Goal: Task Accomplishment & Management: Complete application form

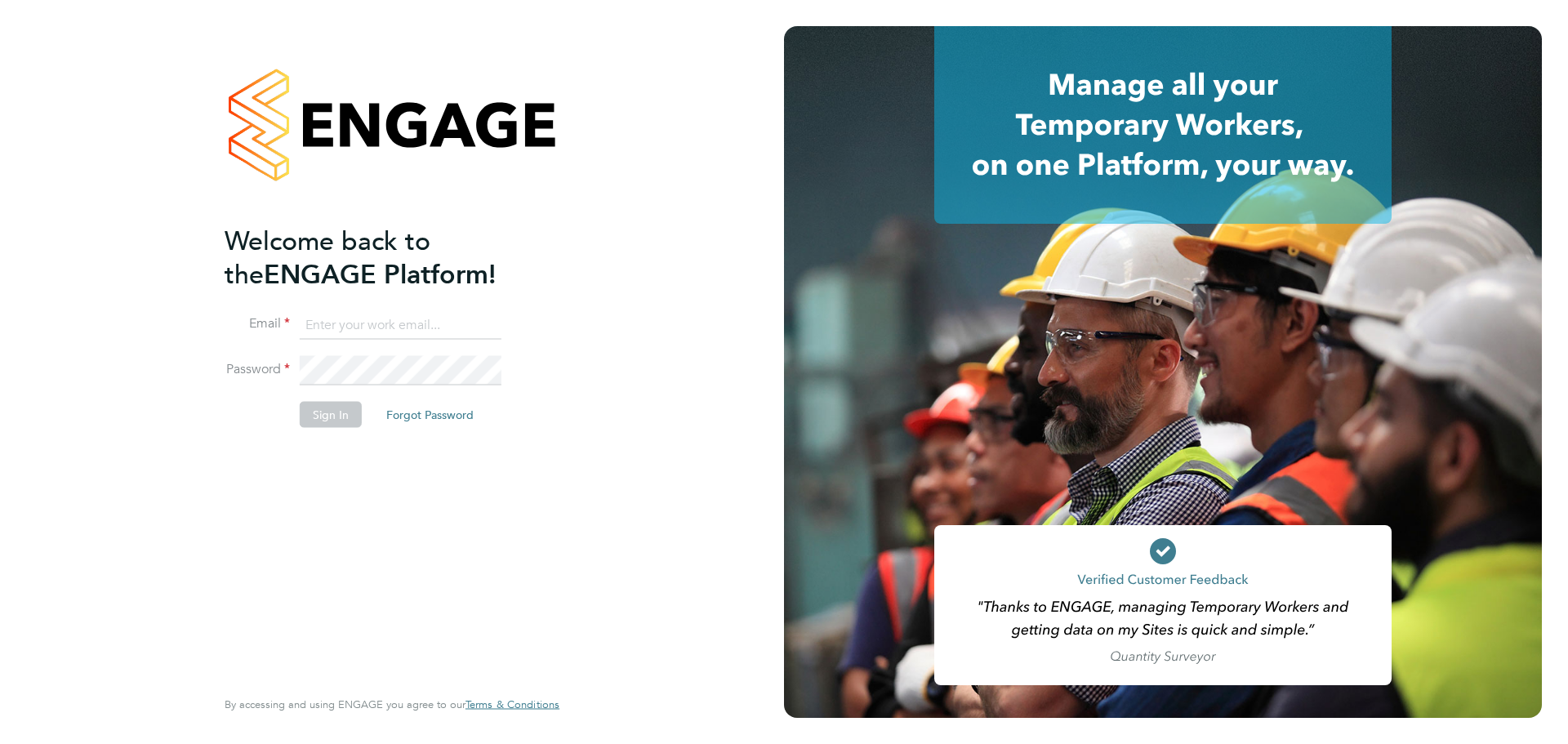
type input "janine.ward@wates.co.uk"
drag, startPoint x: 617, startPoint y: 404, endPoint x: 459, endPoint y: 439, distance: 161.8
click at [612, 407] on div "Welcome back to the ENGAGE Platform! Email janine.ward@wates.co.uk Password Sig…" at bounding box center [392, 372] width 784 height 744
click at [338, 412] on button "Sign In" at bounding box center [330, 415] width 62 height 26
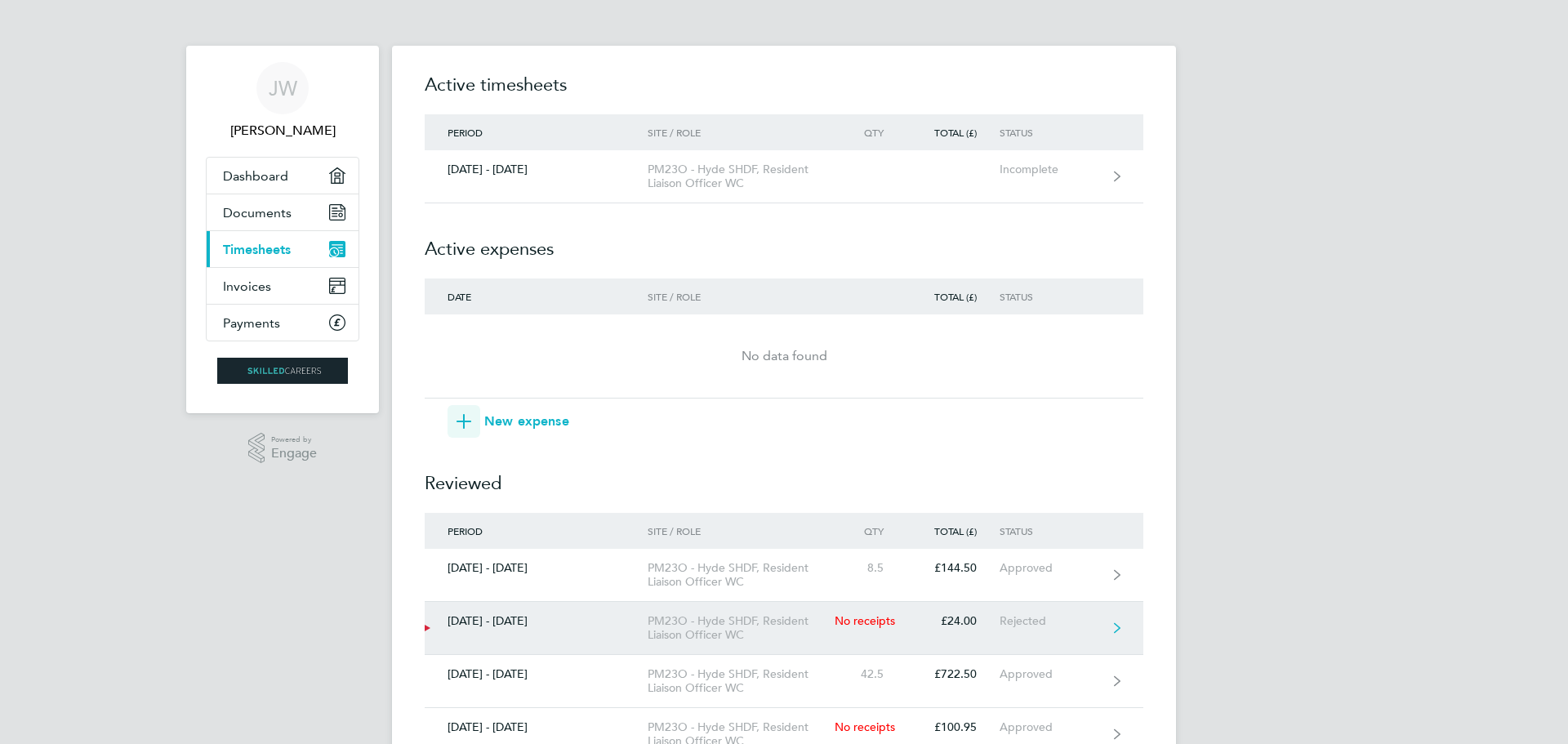
click at [1114, 622] on link "23 - 29 Aug 2025 PM23O - Hyde SHDF, Resident Liaison Officer WC No receipts £24…" at bounding box center [783, 628] width 718 height 53
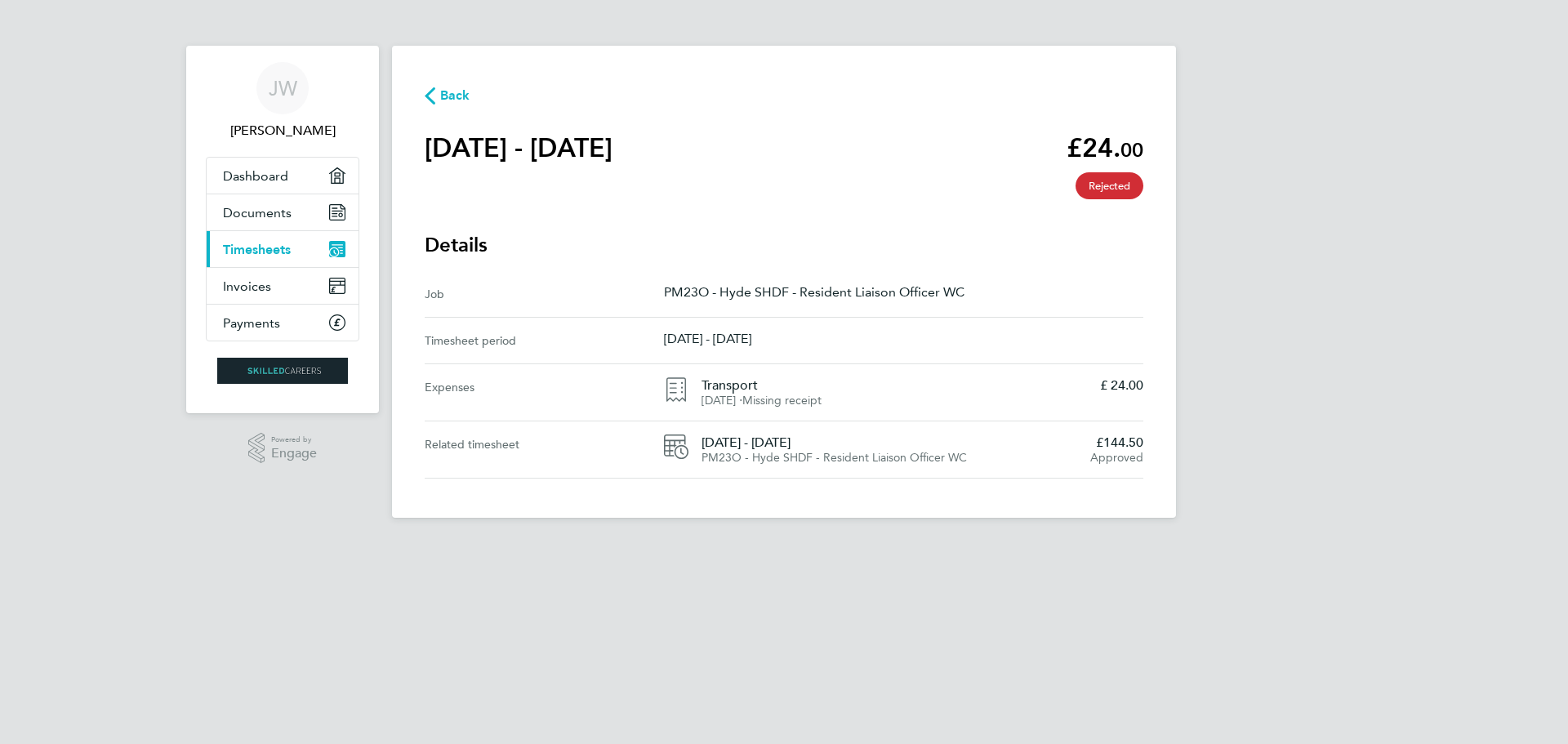
click at [1110, 186] on span "Rejected" at bounding box center [1109, 186] width 68 height 27
click at [444, 93] on span "Back" at bounding box center [455, 96] width 30 height 19
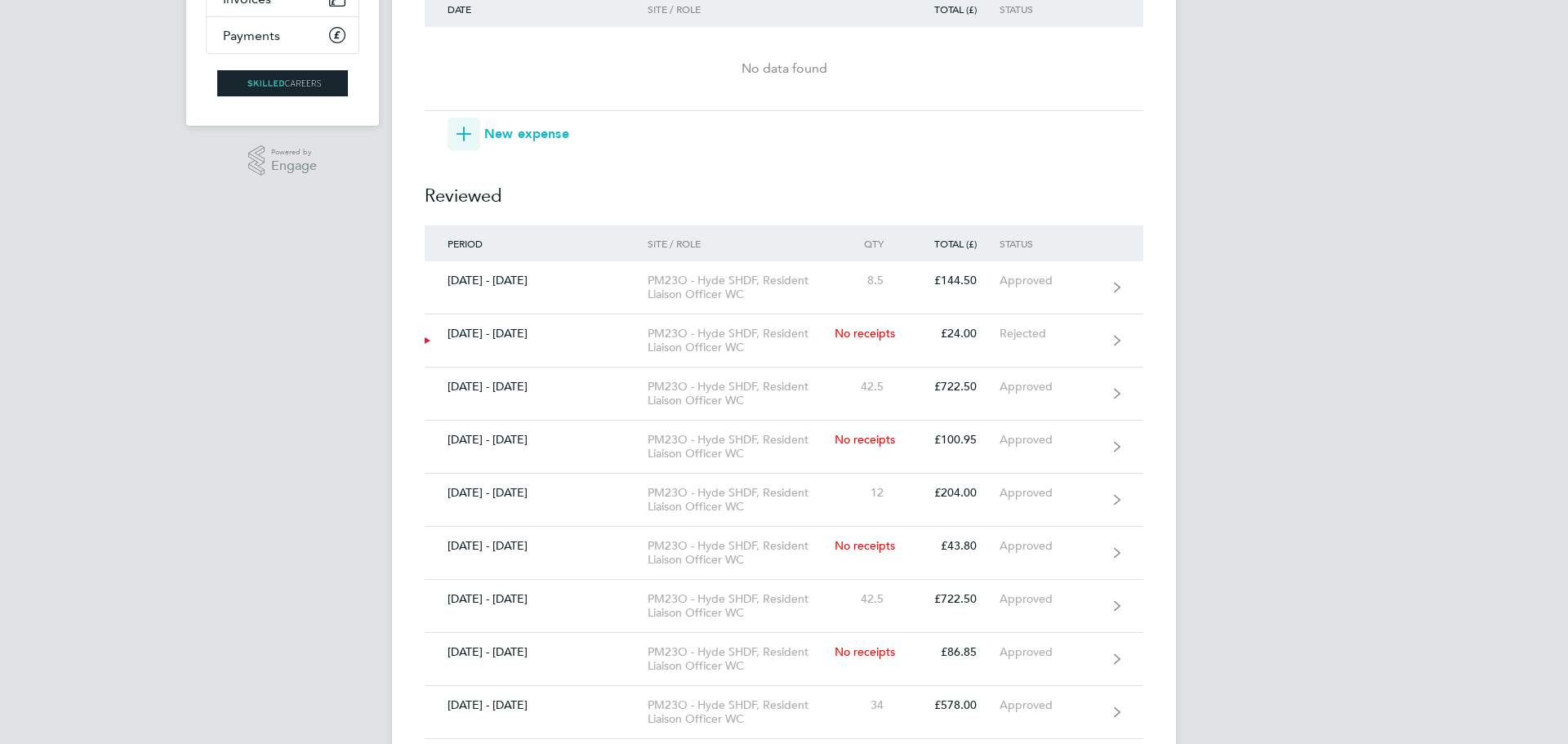
scroll to position [327, 0]
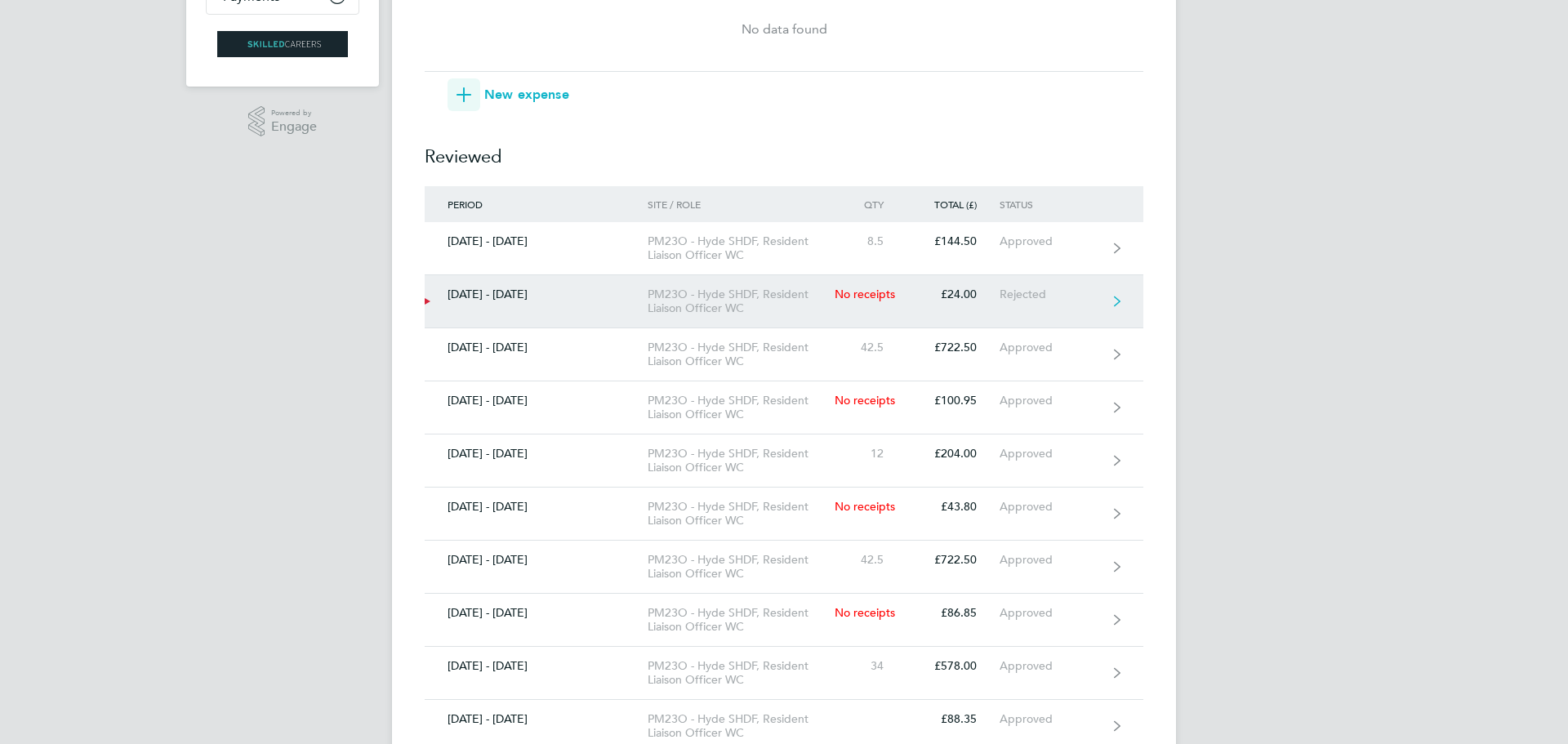
click at [459, 298] on div "[DATE] - [DATE]" at bounding box center [536, 294] width 223 height 14
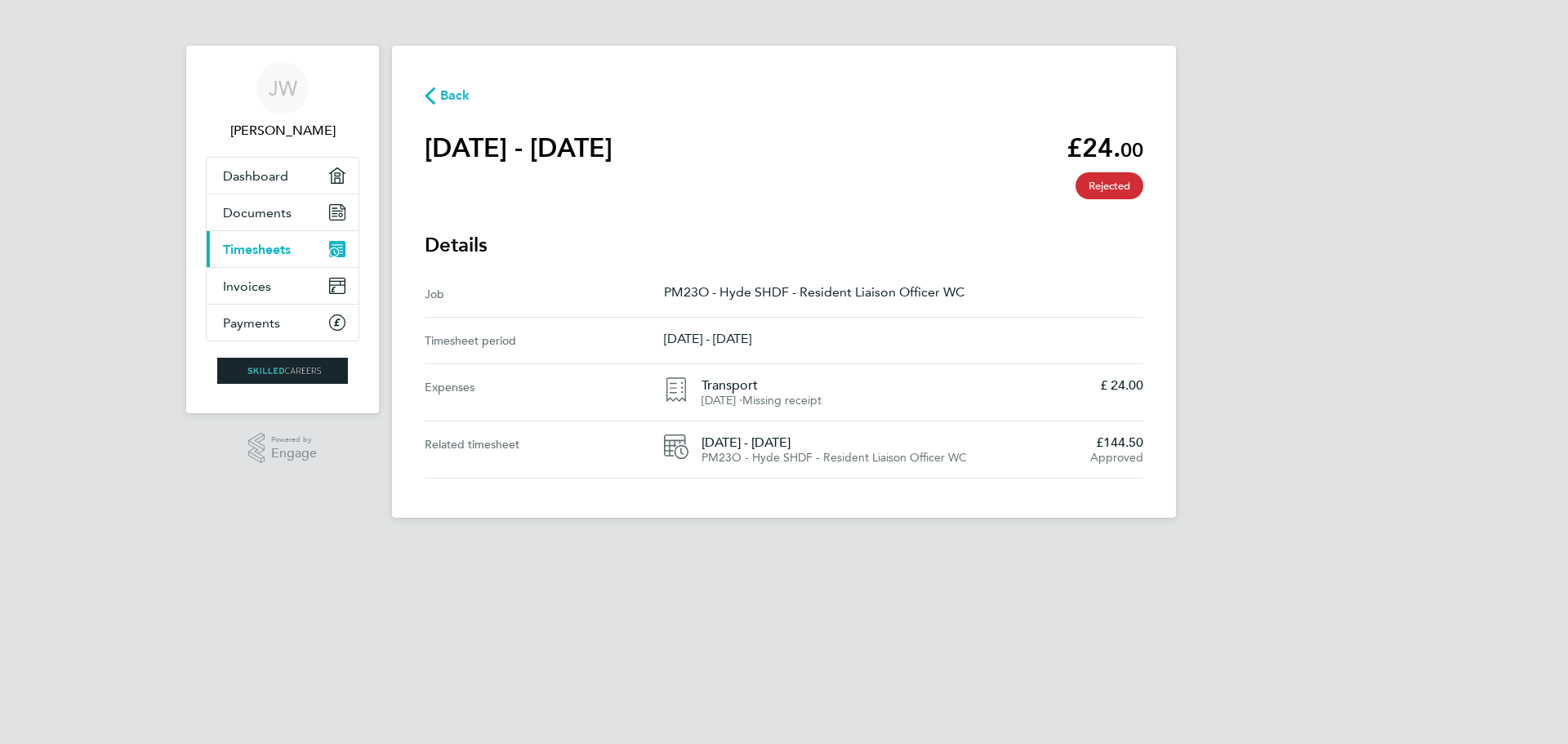
click at [458, 92] on span "Back" at bounding box center [455, 96] width 30 height 19
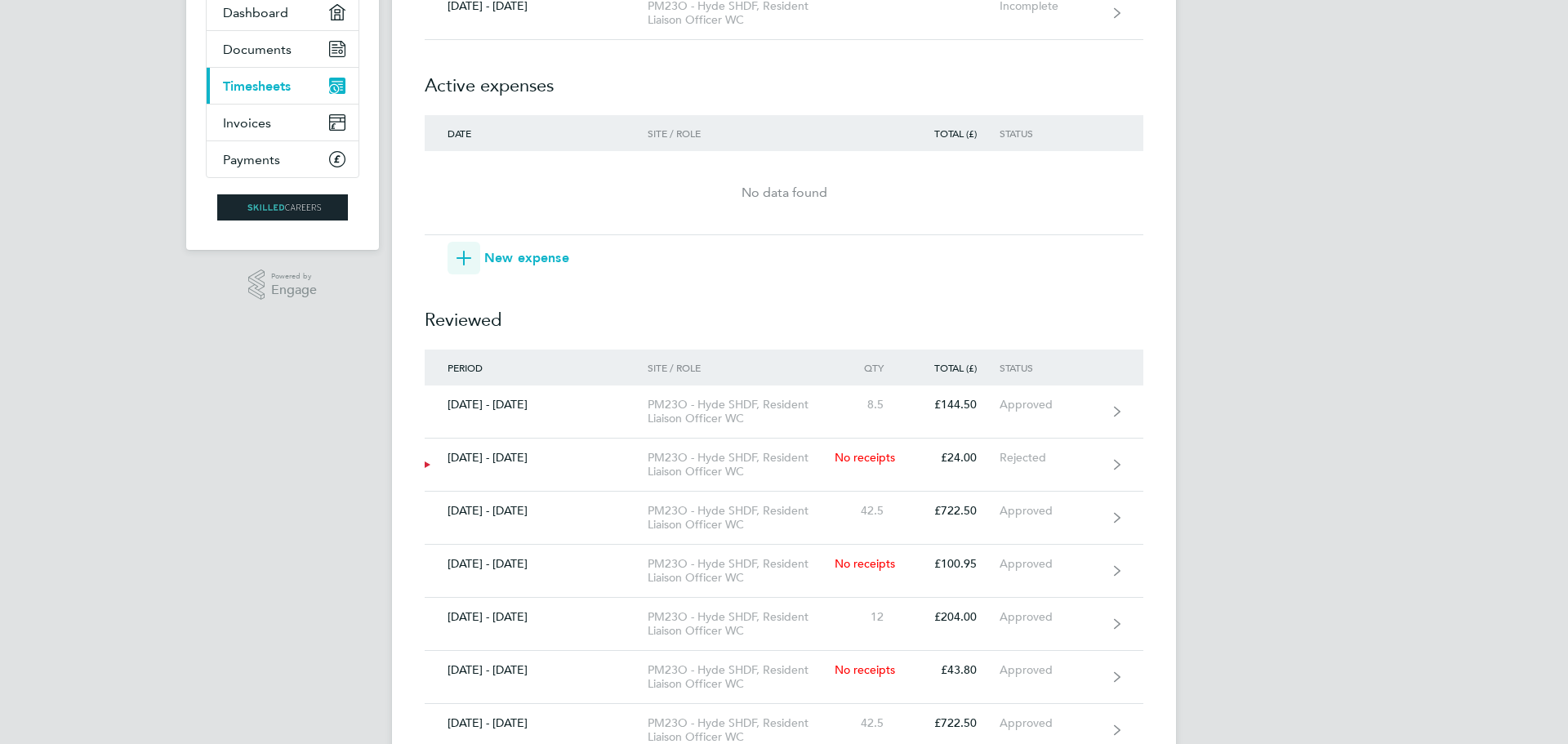
scroll to position [245, 0]
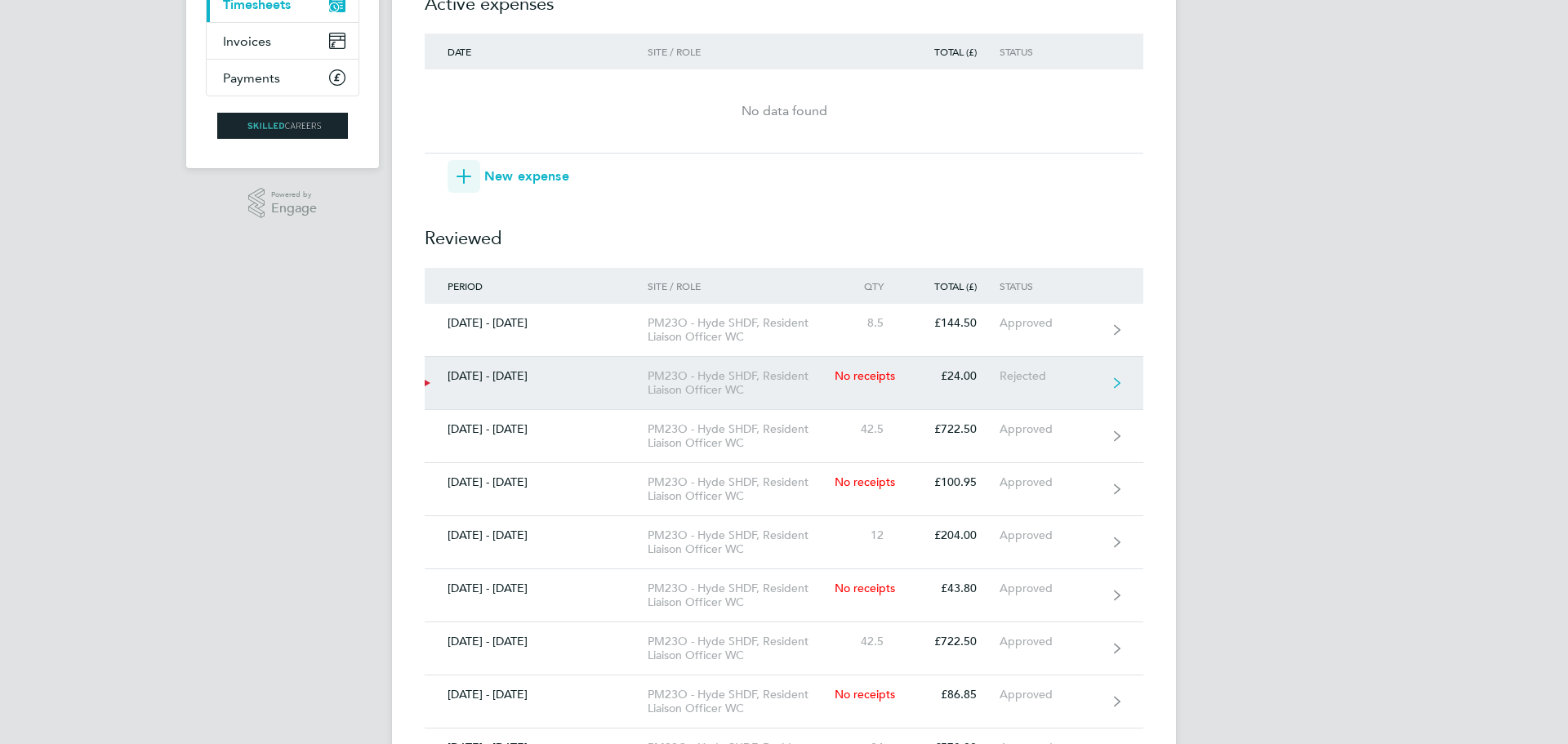
click at [1119, 381] on icon at bounding box center [1116, 383] width 6 height 12
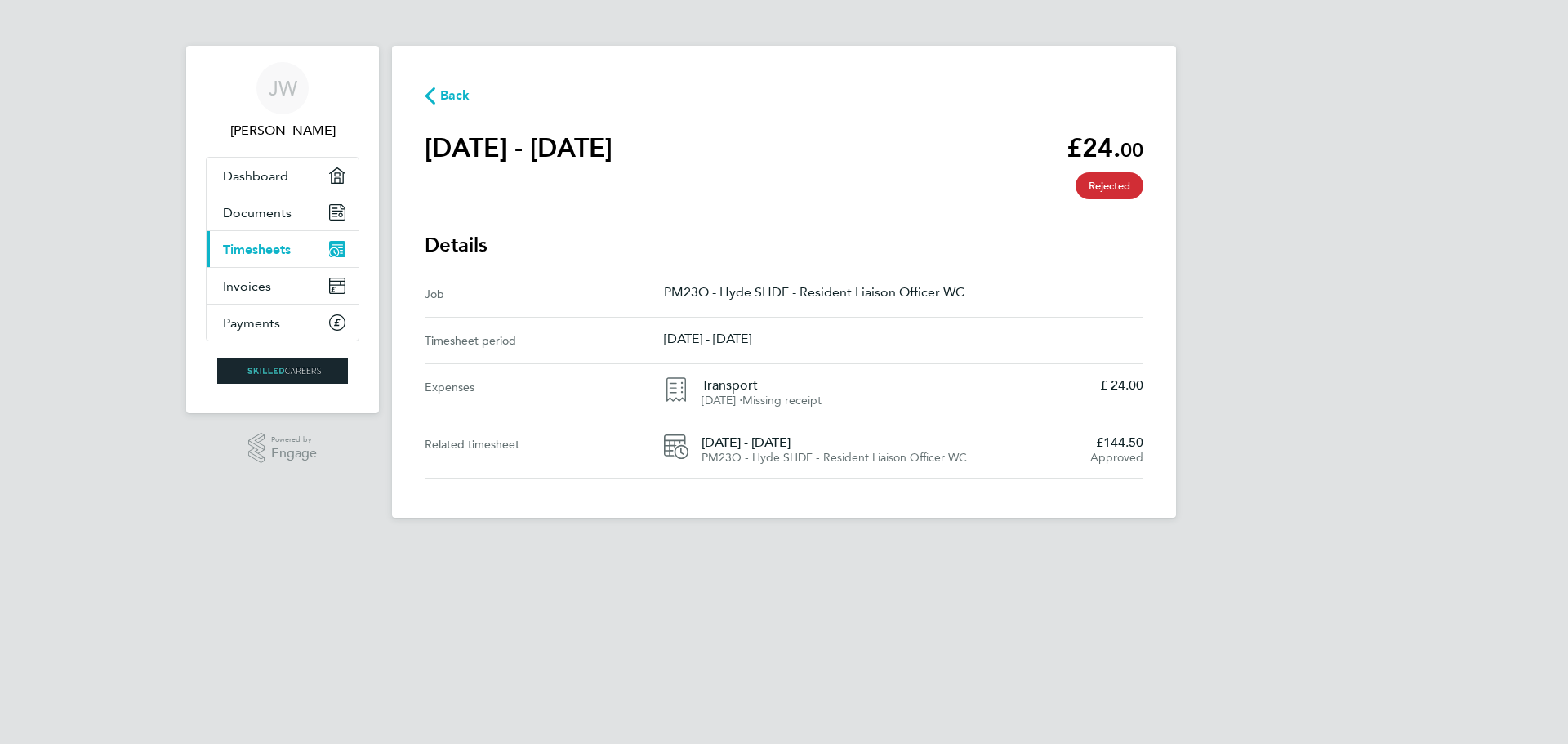
click at [1126, 391] on p "£ 24.00" at bounding box center [1122, 385] width 43 height 16
click at [1091, 455] on span "Approved" at bounding box center [1117, 458] width 53 height 14
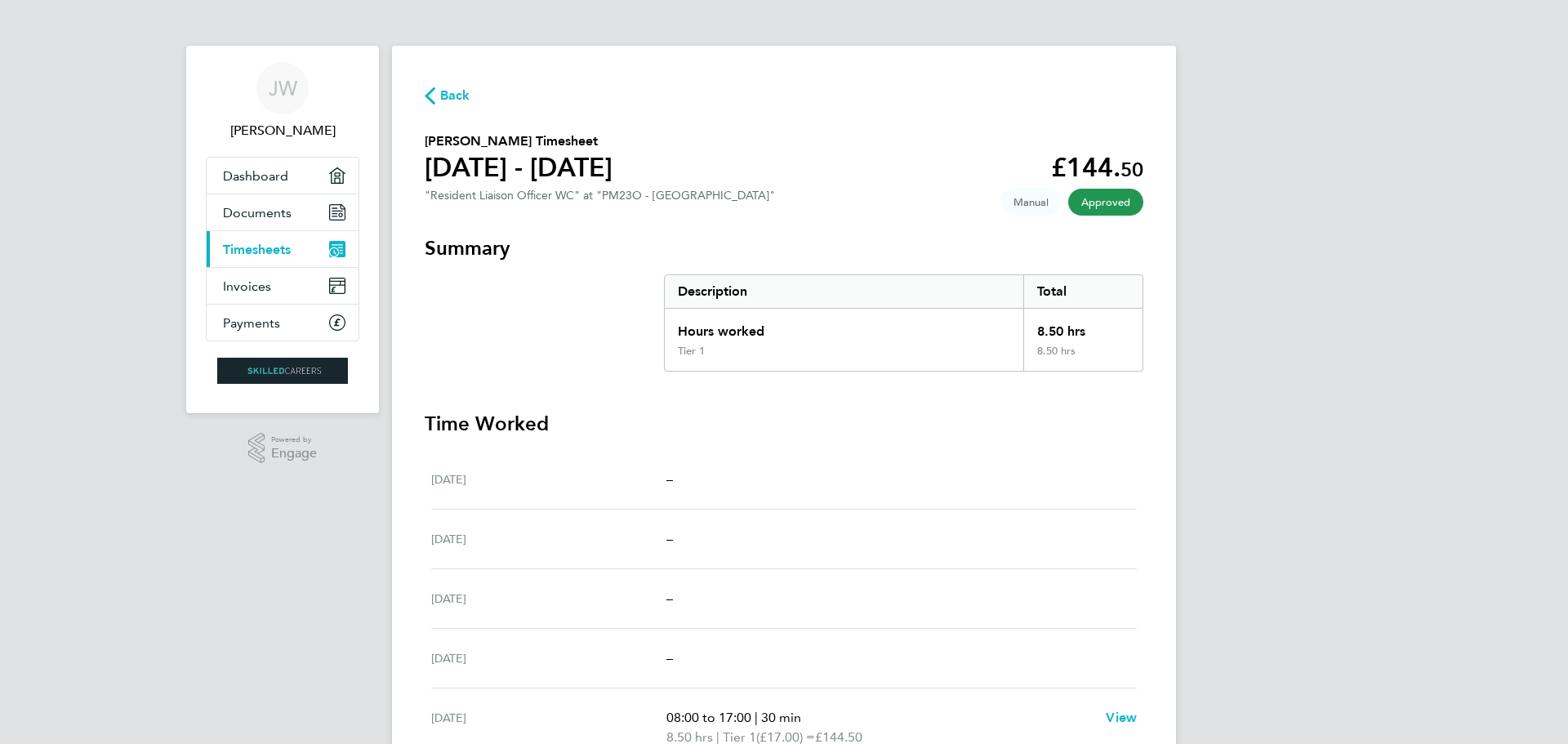
click at [446, 90] on span "Back" at bounding box center [455, 96] width 30 height 19
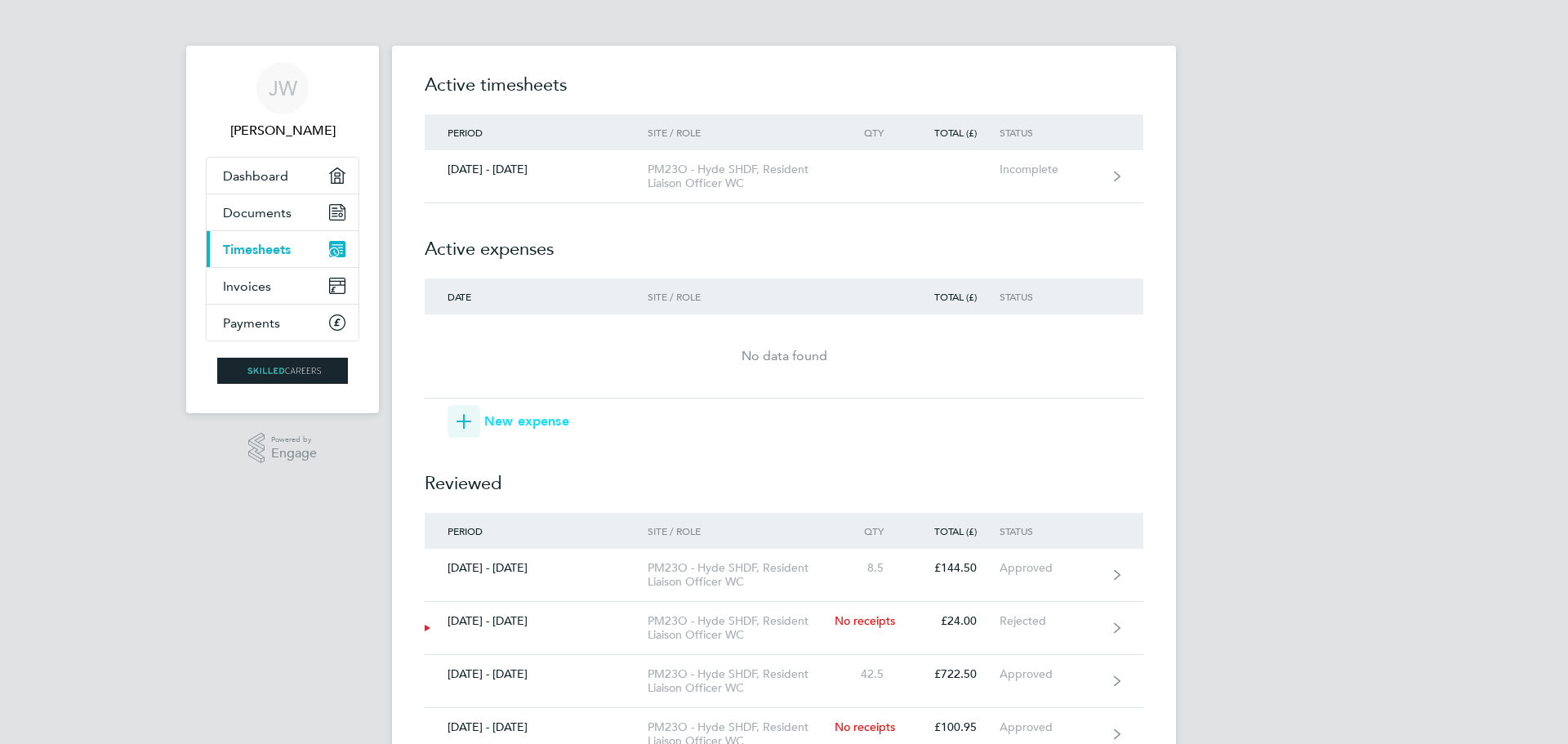
click at [552, 420] on span "New expense" at bounding box center [527, 422] width 85 height 19
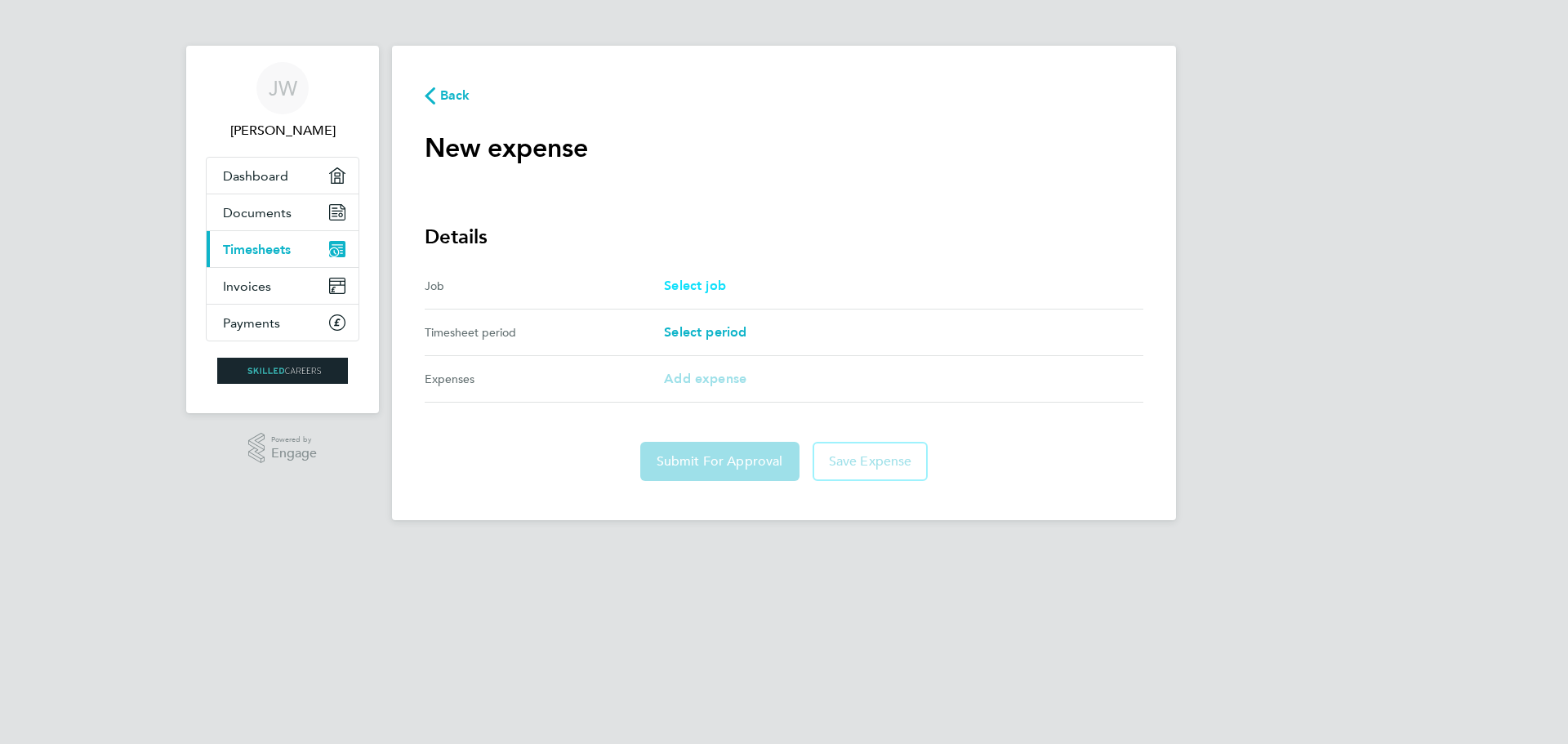
click at [691, 285] on span "Select job" at bounding box center [695, 285] width 62 height 16
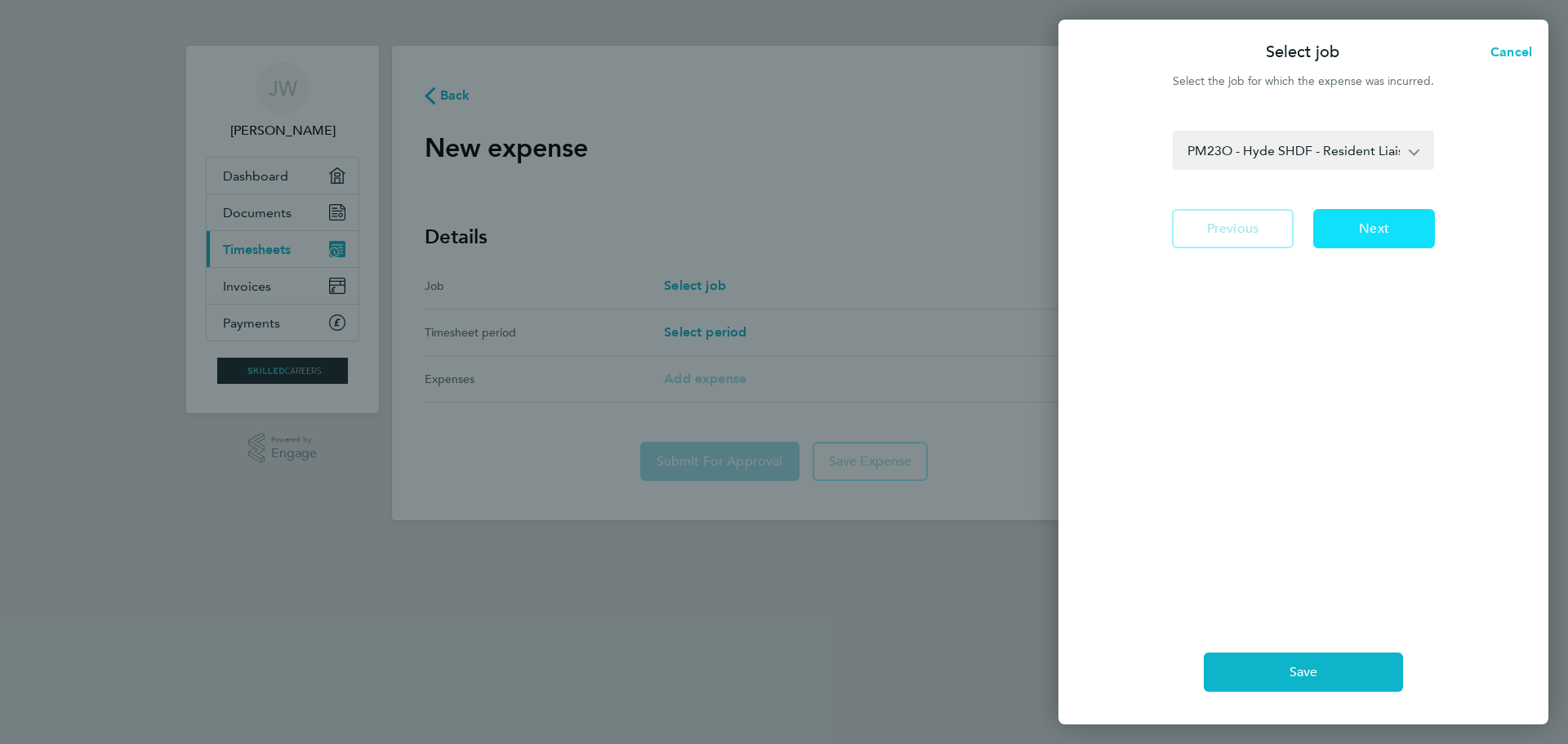
click at [1359, 218] on button "Next" at bounding box center [1373, 229] width 121 height 39
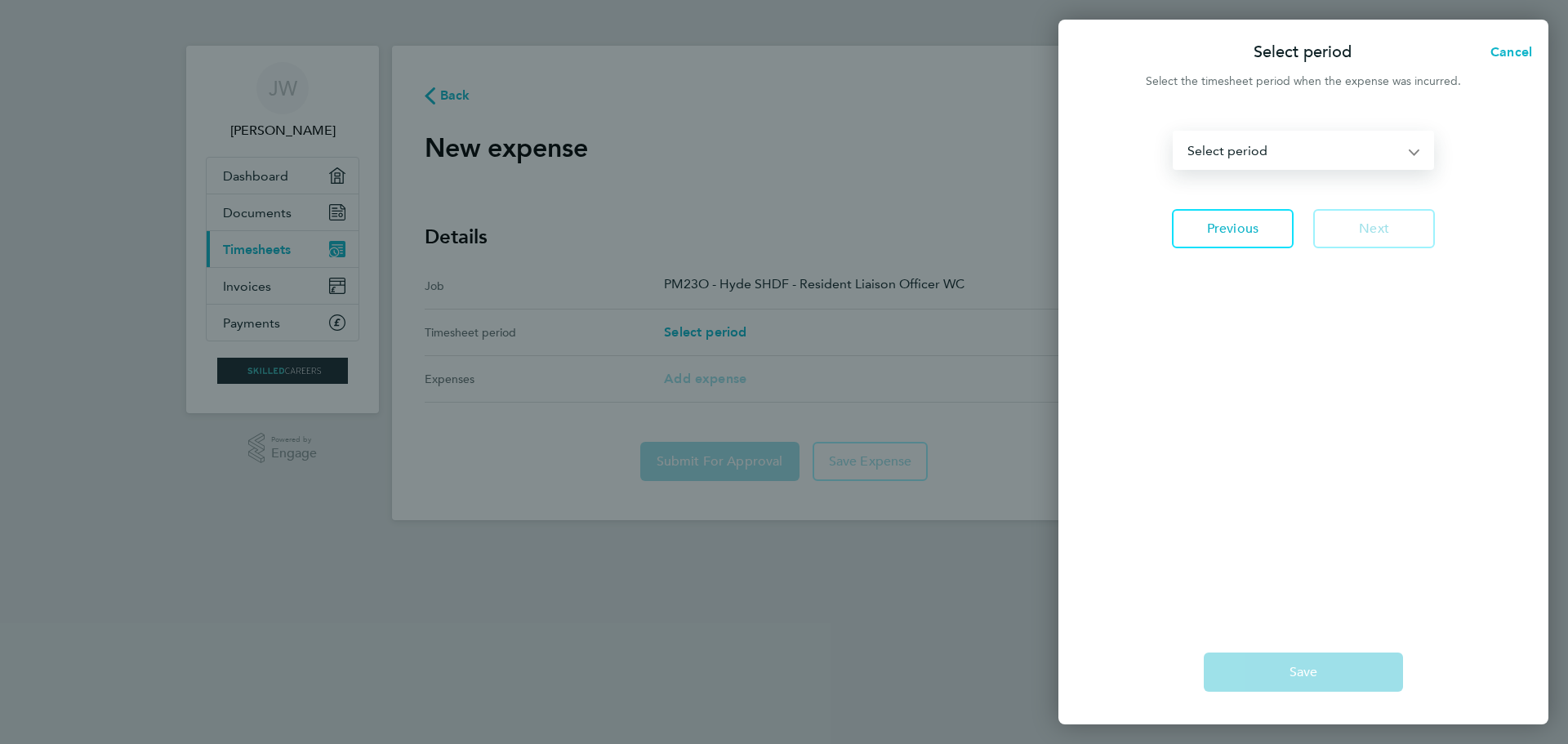
click at [1285, 157] on select "[DATE] - [DATE] [DATE] - [DATE] [DATE] - [DATE] [DATE] - [DATE] [DATE] - [DATE]…" at bounding box center [1293, 150] width 238 height 36
select select "19: Object"
click at [1175, 132] on select "[DATE] - [DATE] [DATE] - [DATE] [DATE] - [DATE] [DATE] - [DATE] [DATE] - [DATE]…" at bounding box center [1293, 150] width 238 height 36
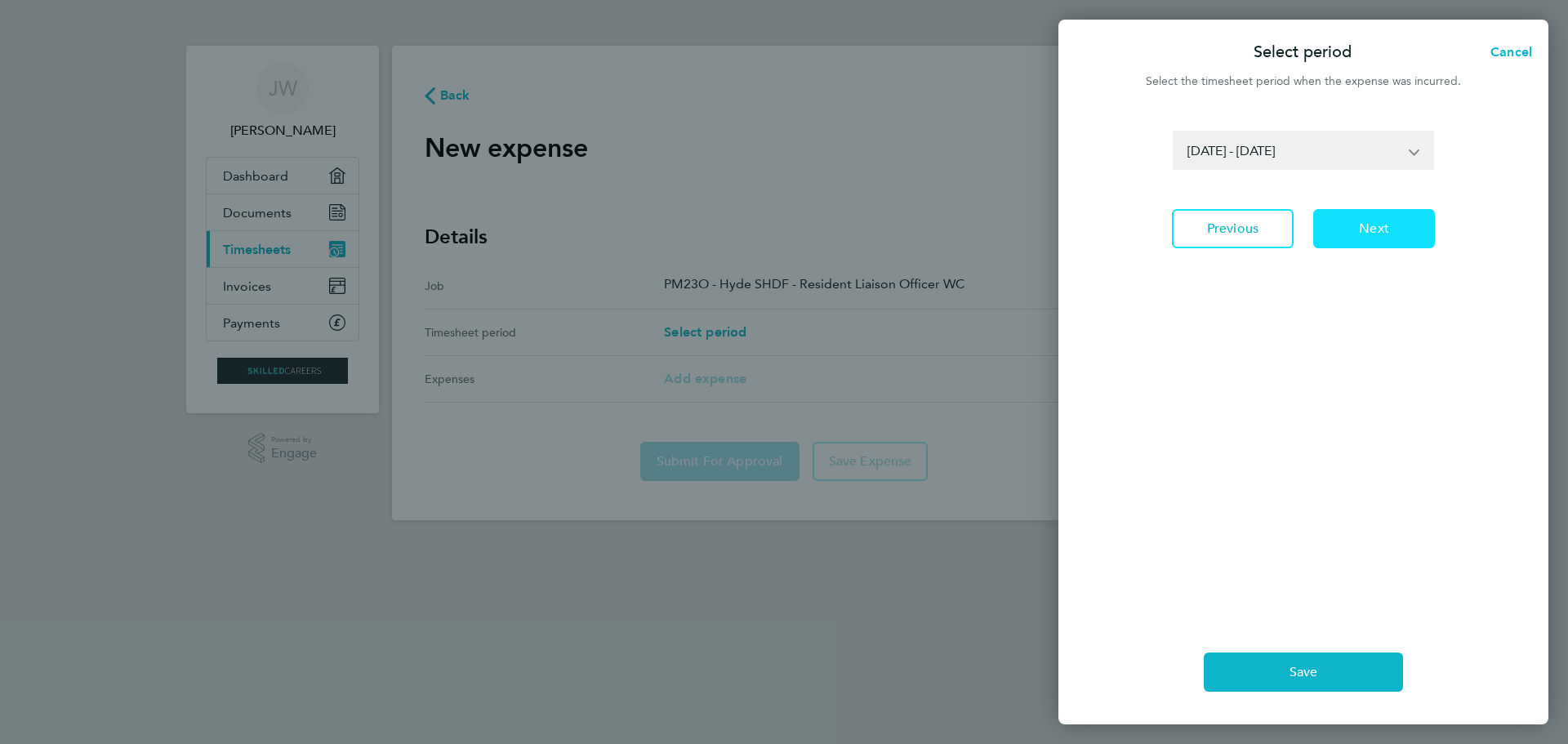
click at [1371, 241] on button "Next" at bounding box center [1373, 229] width 121 height 39
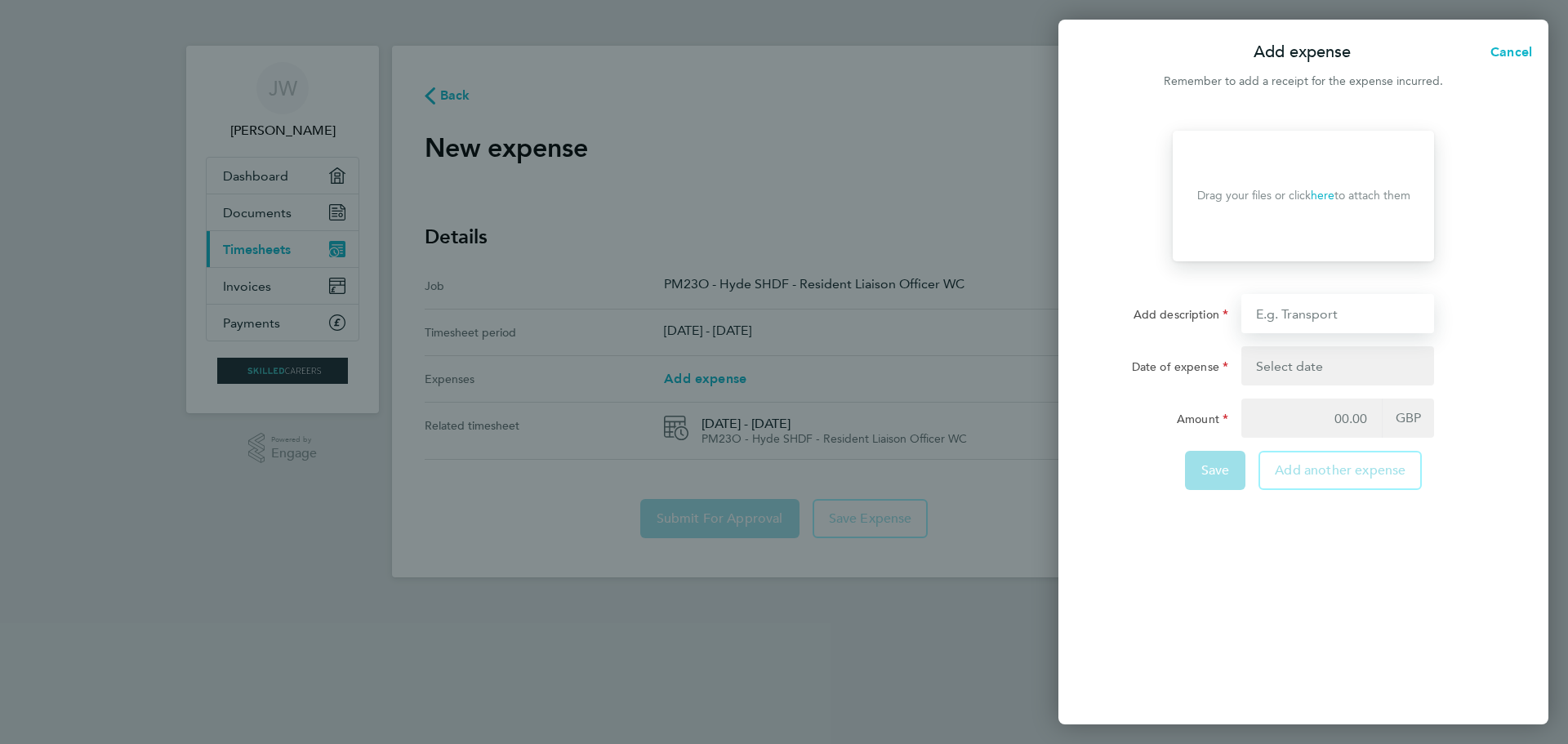
click at [1299, 318] on input "Add description" at bounding box center [1338, 314] width 193 height 39
type input "Transport"
click at [1319, 364] on button "button" at bounding box center [1338, 366] width 193 height 39
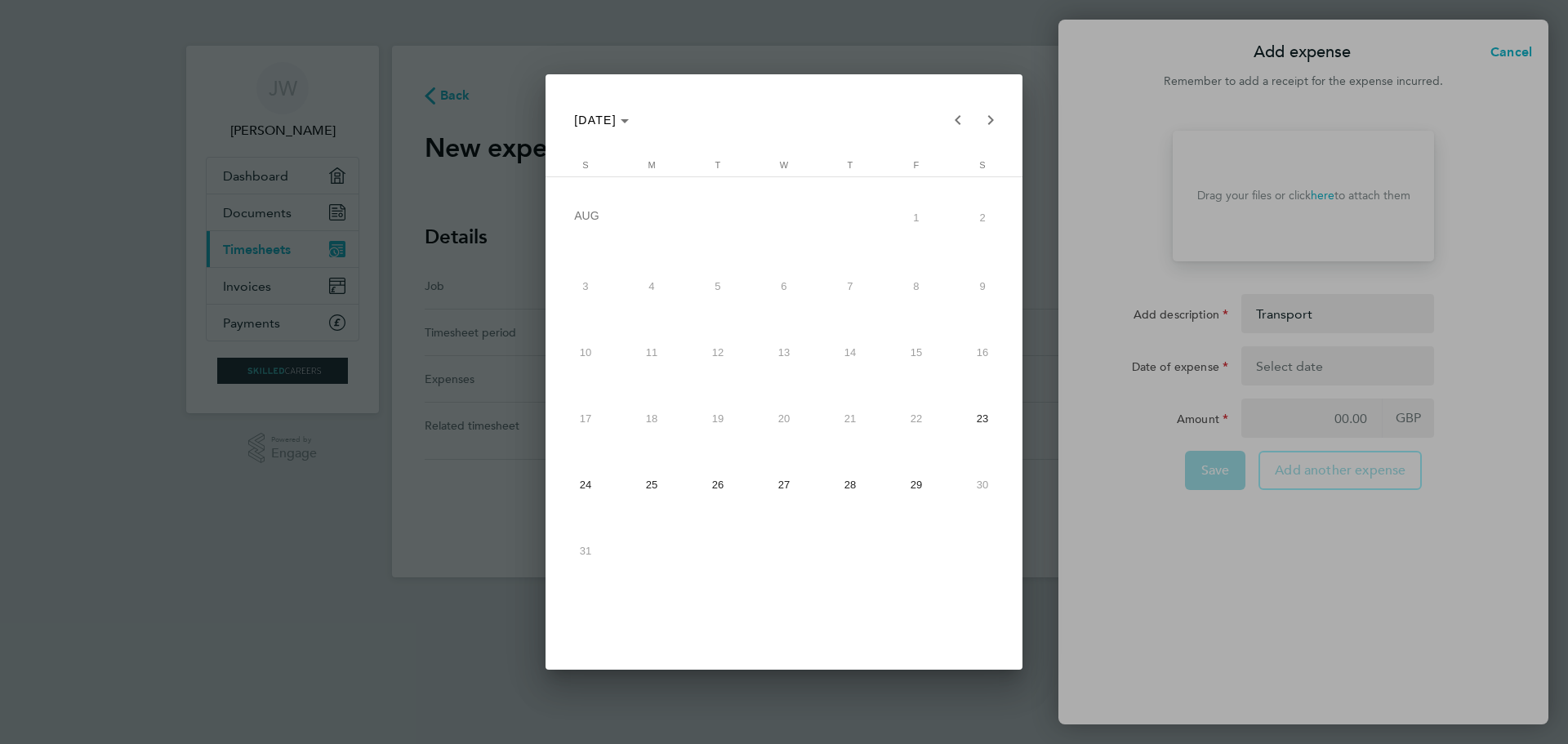
click at [774, 491] on span "27" at bounding box center [784, 484] width 59 height 59
type input "[DATE]"
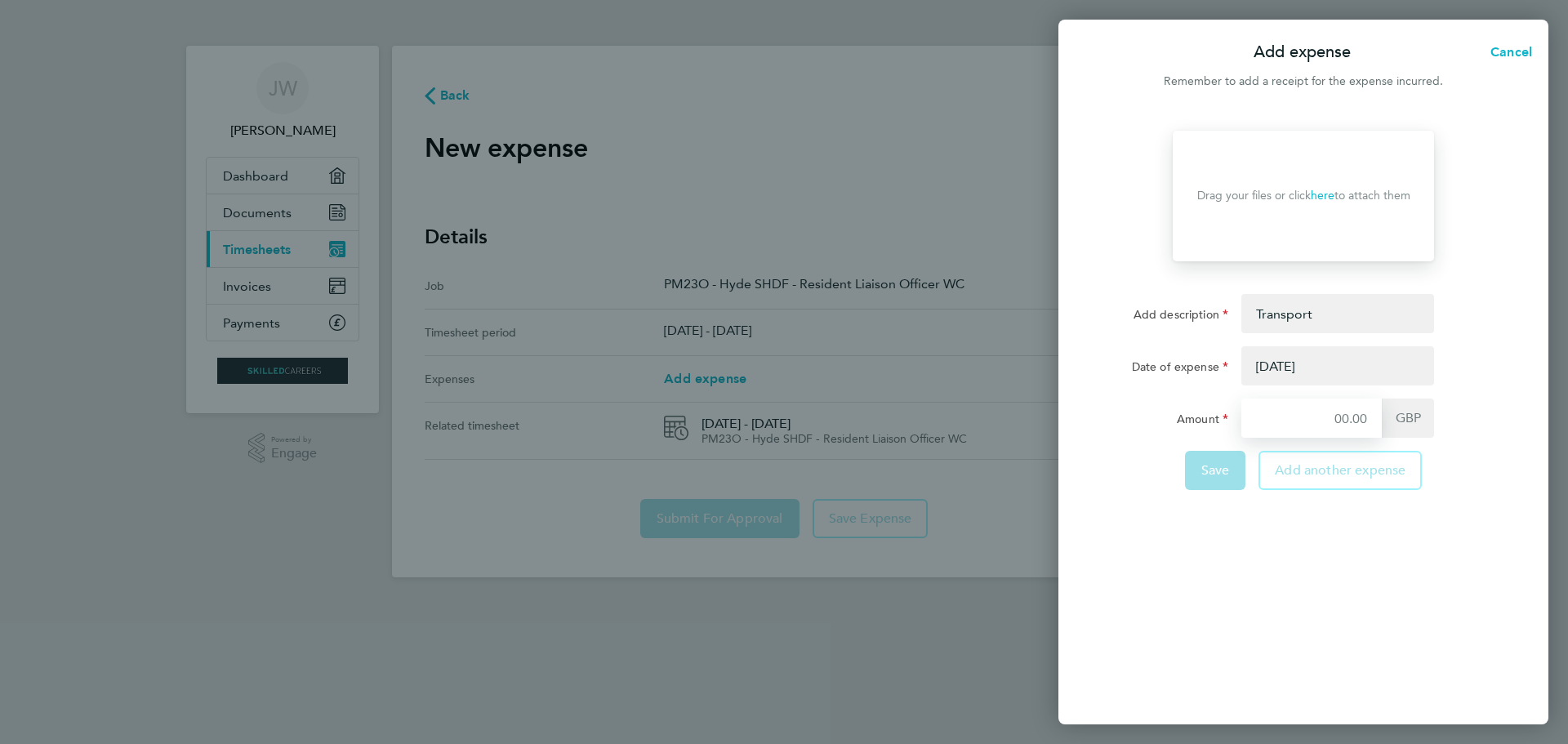
click at [1333, 426] on input "Amount" at bounding box center [1311, 418] width 141 height 39
type input "24.00"
click at [1328, 192] on link "here" at bounding box center [1323, 196] width 24 height 14
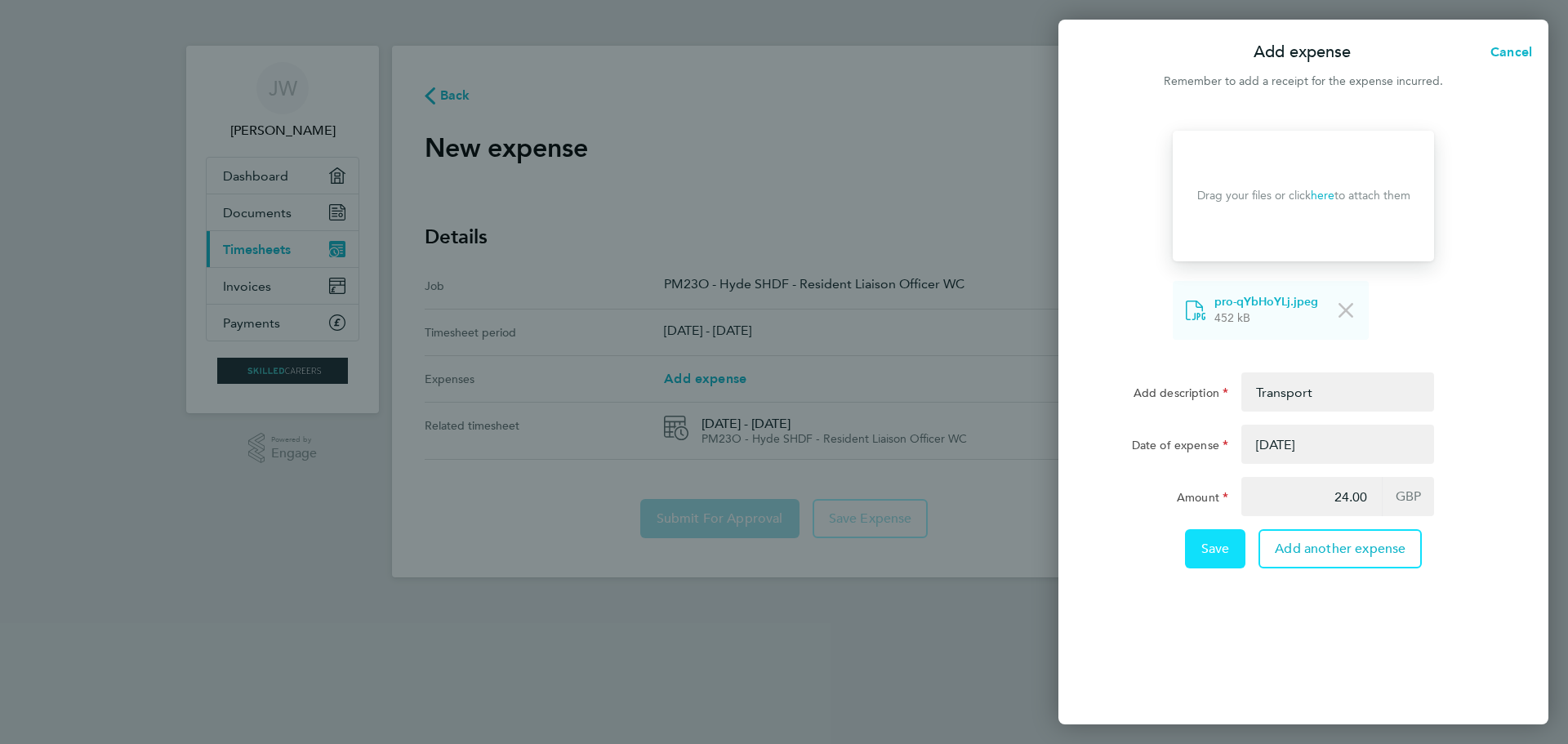
click at [1221, 552] on span "Save" at bounding box center [1215, 548] width 28 height 16
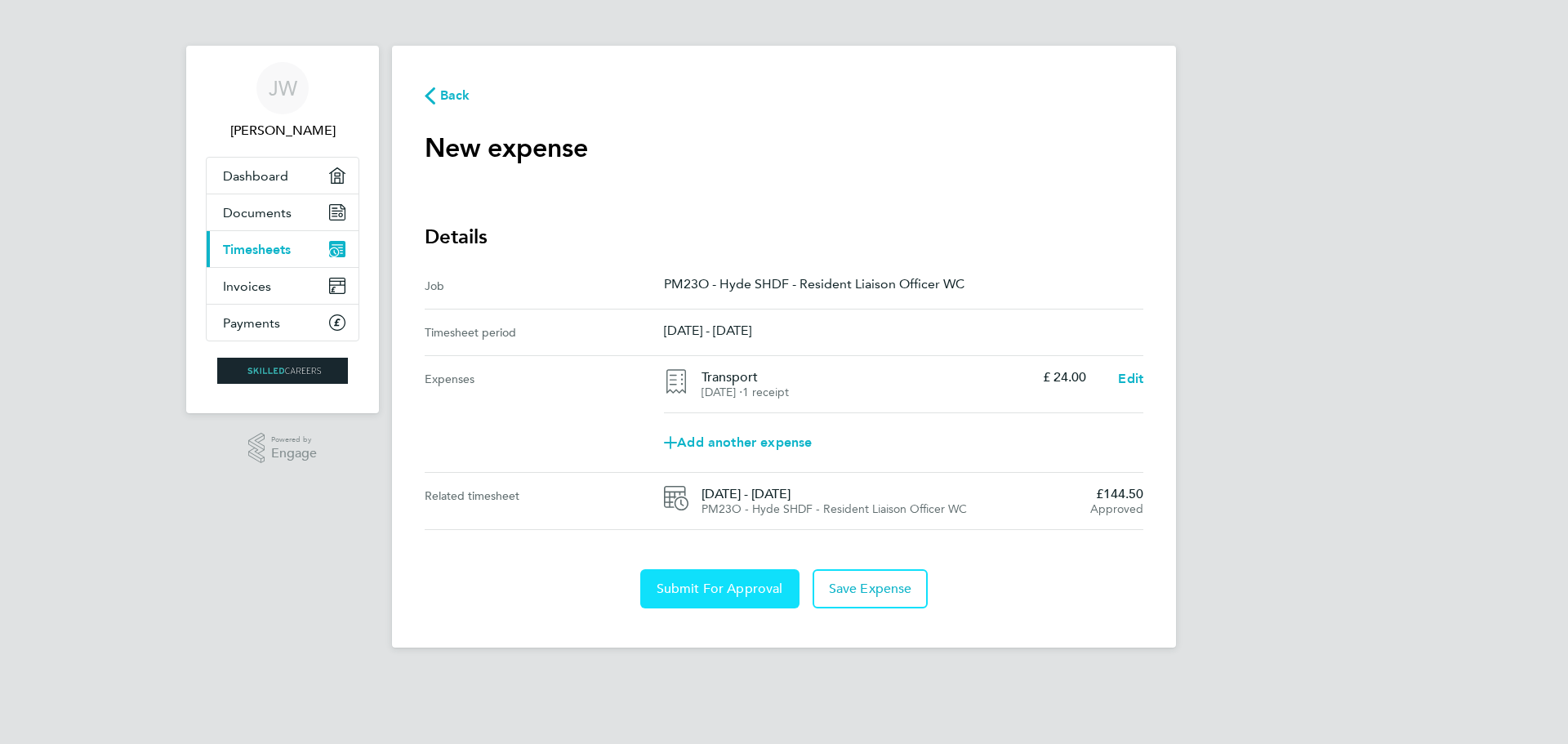
click at [730, 590] on span "Submit For Approval" at bounding box center [719, 588] width 127 height 16
